Goal: Task Accomplishment & Management: Manage account settings

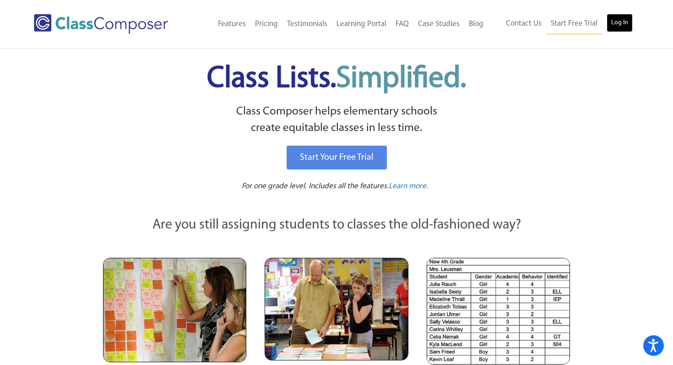
click at [627, 25] on link "Log In" at bounding box center [619, 23] width 26 height 18
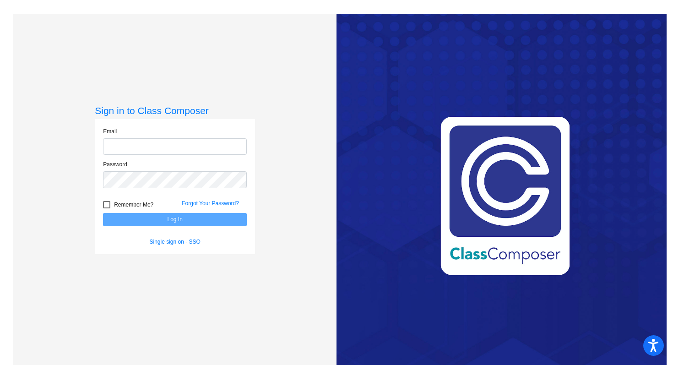
type input "Ahmad.taylor@pcr3schools.org"
click at [110, 207] on label "Remember Me?" at bounding box center [128, 204] width 50 height 11
click at [107, 208] on input "Remember Me?" at bounding box center [106, 208] width 0 height 0
checkbox input "true"
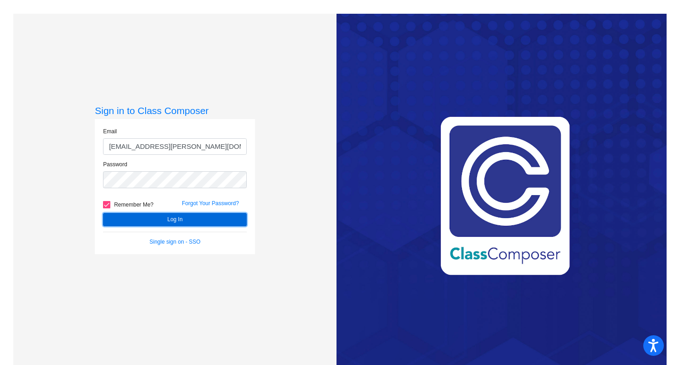
click at [152, 214] on button "Log In" at bounding box center [175, 219] width 144 height 13
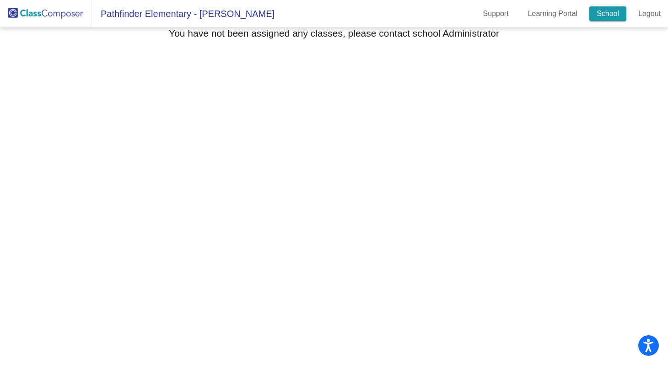
click at [610, 11] on link "School" at bounding box center [607, 13] width 37 height 15
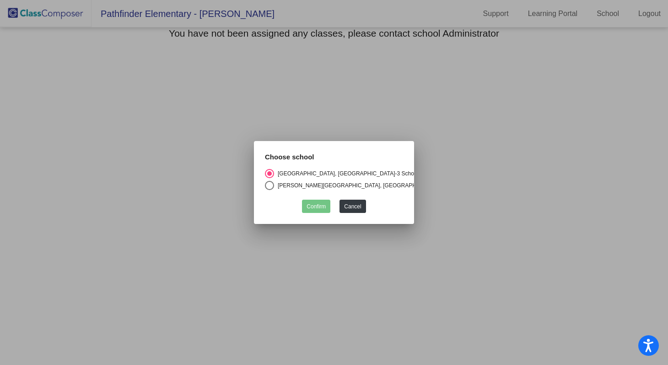
click at [366, 185] on div "Barry Elementary, Platte County School District" at bounding box center [357, 185] width 166 height 8
click at [270, 190] on input "Barry Elementary, Platte County School District" at bounding box center [269, 190] width 0 height 0
radio input "true"
click at [321, 205] on button "Confirm" at bounding box center [316, 206] width 28 height 13
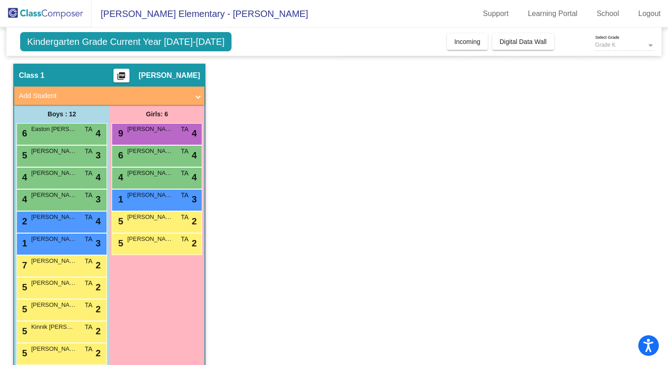
scroll to position [60, 0]
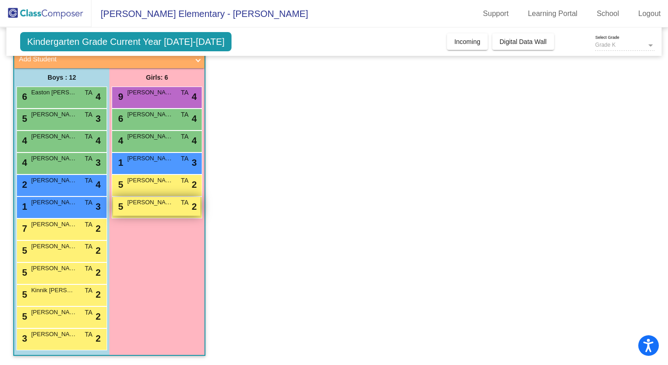
click at [135, 214] on div "5 Adriana Davidson TA lock do_not_disturb_alt 2" at bounding box center [156, 206] width 87 height 19
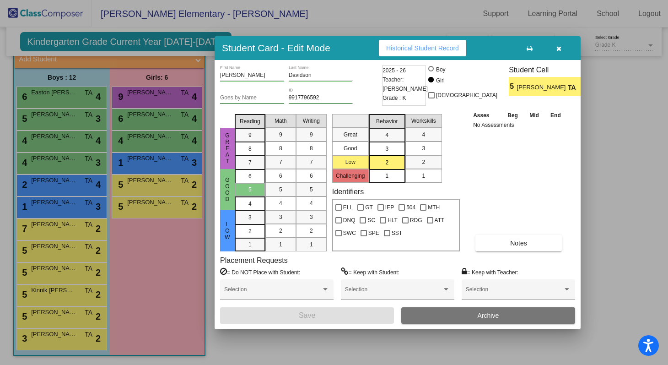
click at [556, 49] on button "button" at bounding box center [558, 48] width 29 height 16
